Goal: Find specific page/section

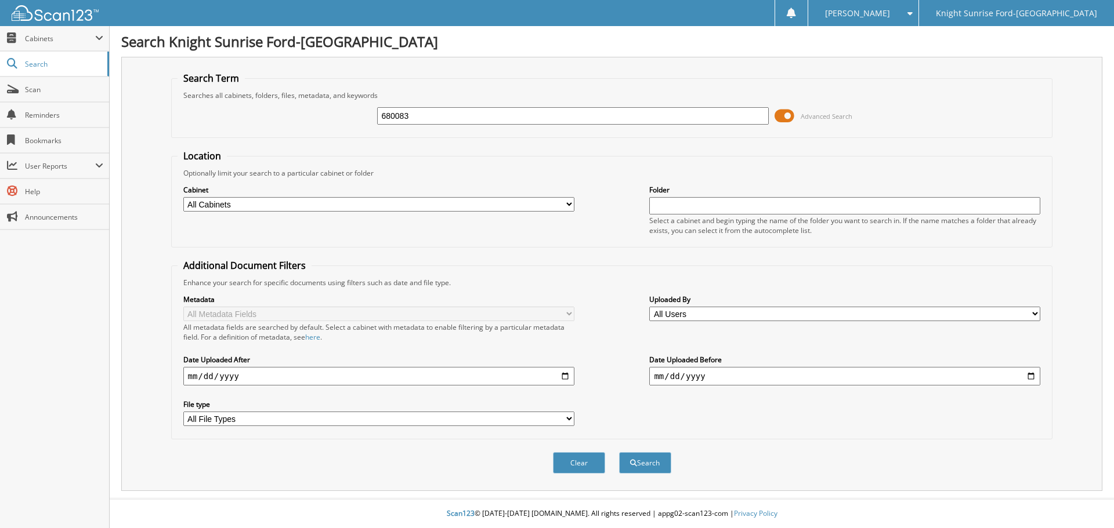
type input "680083"
click at [619, 452] on button "Search" at bounding box center [645, 462] width 52 height 21
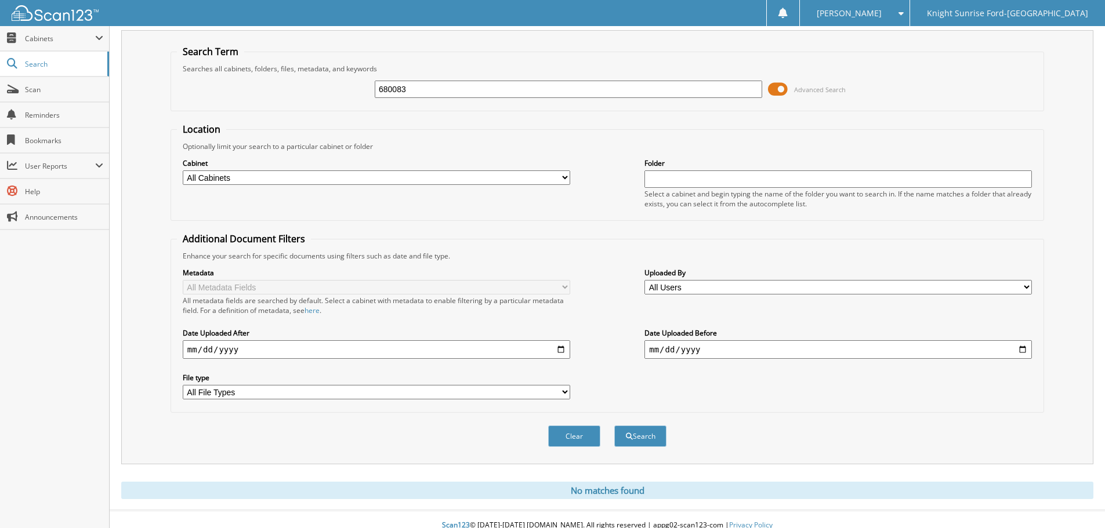
scroll to position [39, 0]
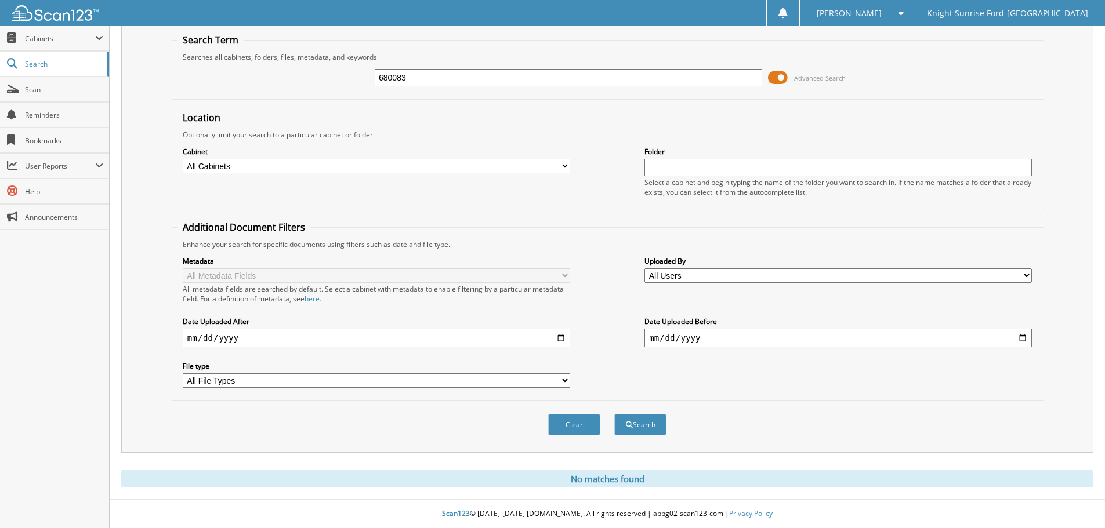
click at [454, 69] on input "680083" at bounding box center [569, 77] width 388 height 17
click at [614, 414] on button "Search" at bounding box center [640, 424] width 52 height 21
